Goal: Complete application form

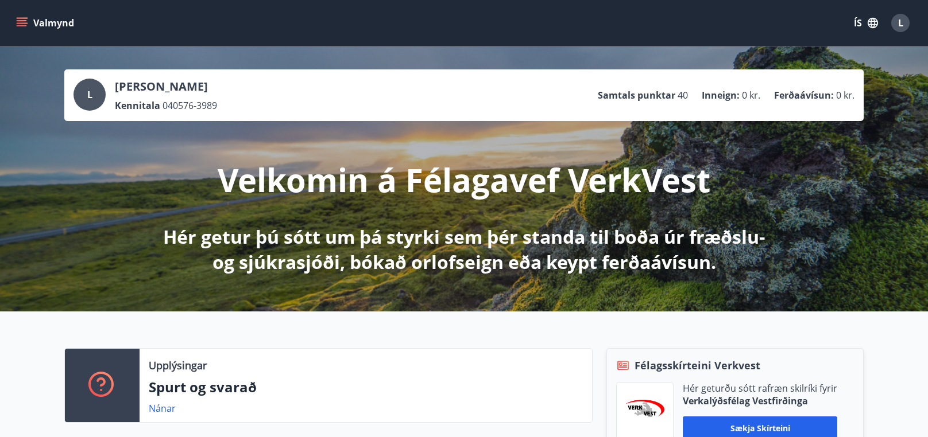
click at [20, 18] on icon "menu" at bounding box center [23, 18] width 13 height 1
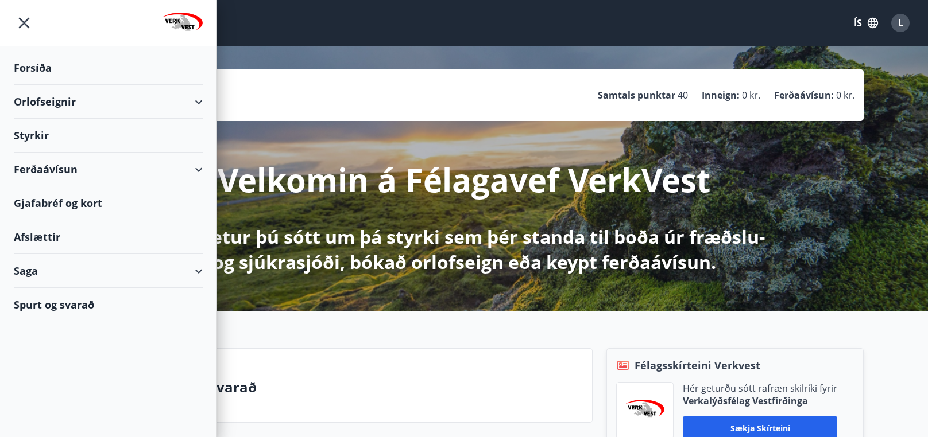
click at [49, 85] on div "Styrkir" at bounding box center [108, 68] width 189 height 34
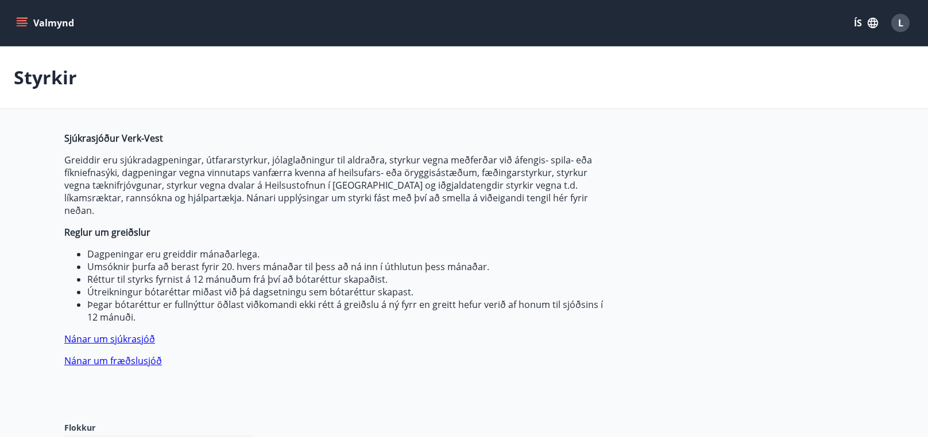
type input "***"
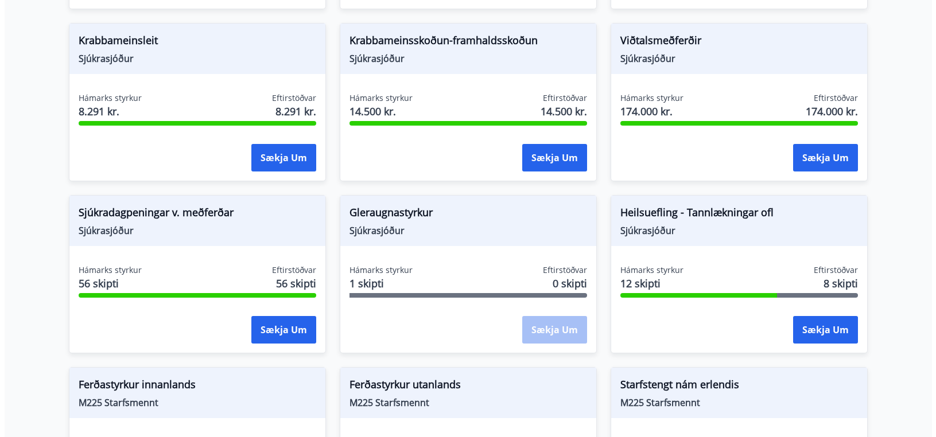
scroll to position [1071, 0]
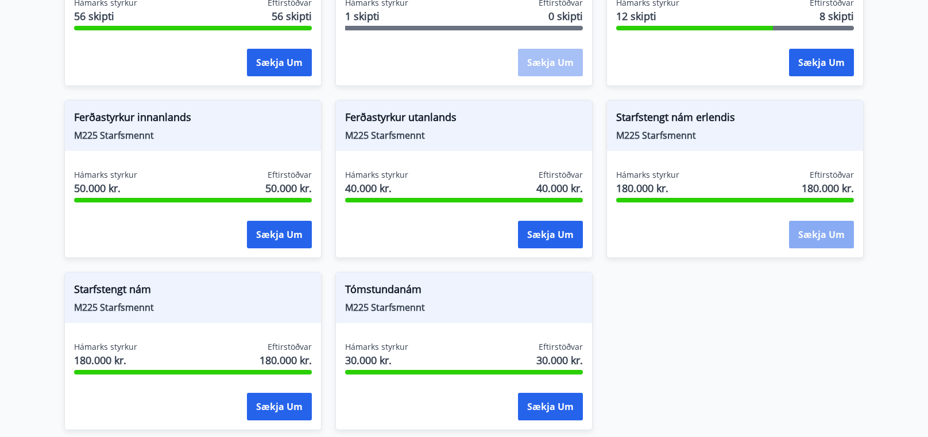
click at [806, 221] on button "Sækja um" at bounding box center [821, 235] width 65 height 28
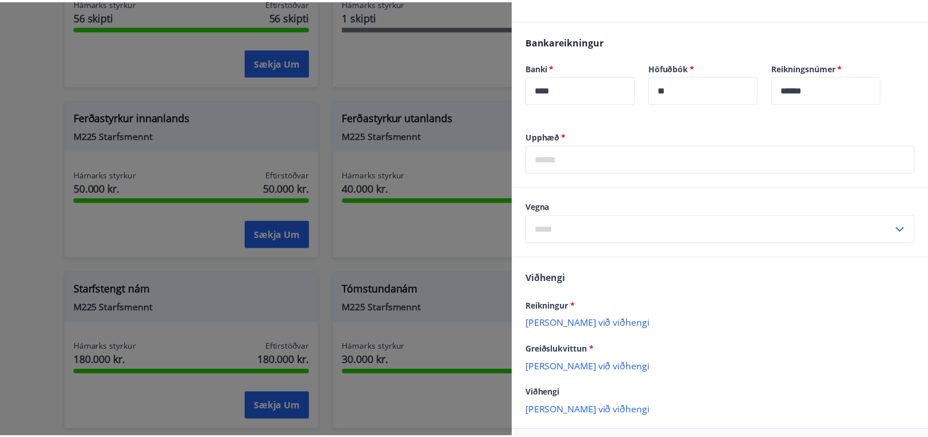
scroll to position [0, 0]
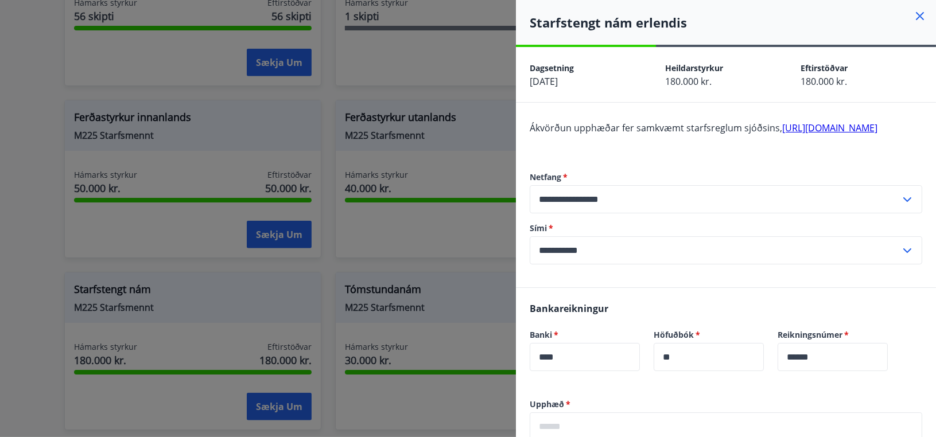
click at [916, 16] on icon at bounding box center [920, 16] width 8 height 8
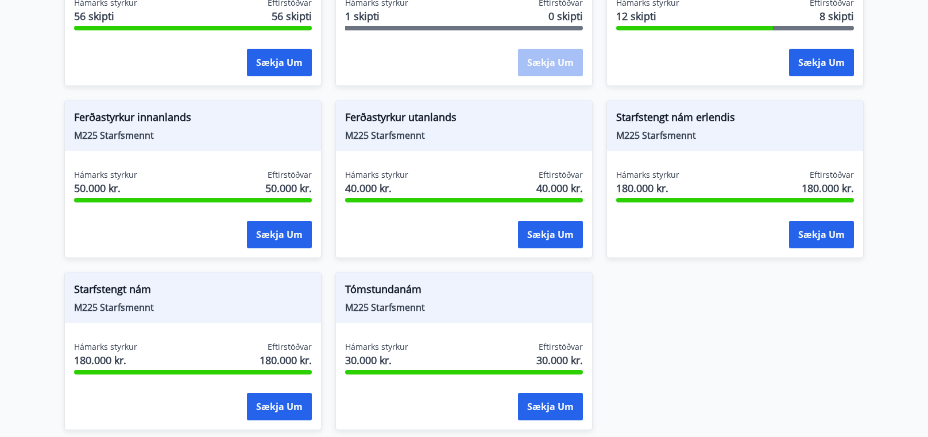
scroll to position [1160, 0]
